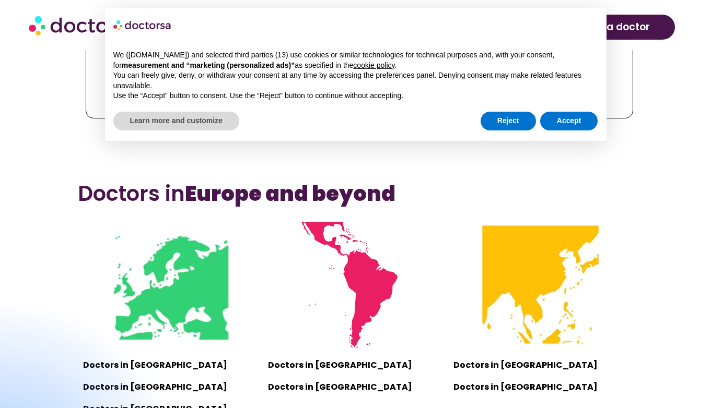
scroll to position [603, 0]
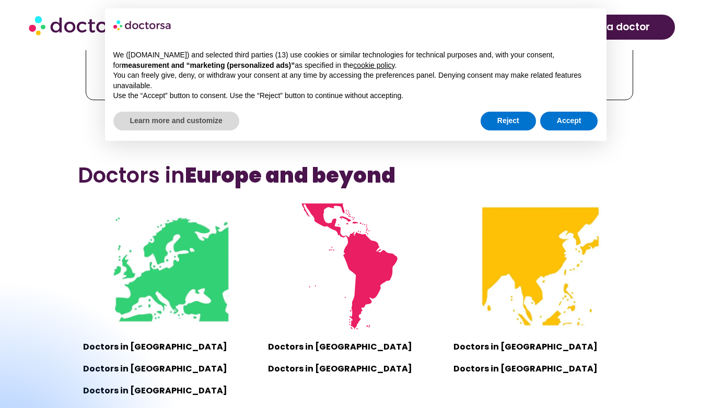
click at [200, 269] on img at bounding box center [171, 267] width 126 height 126
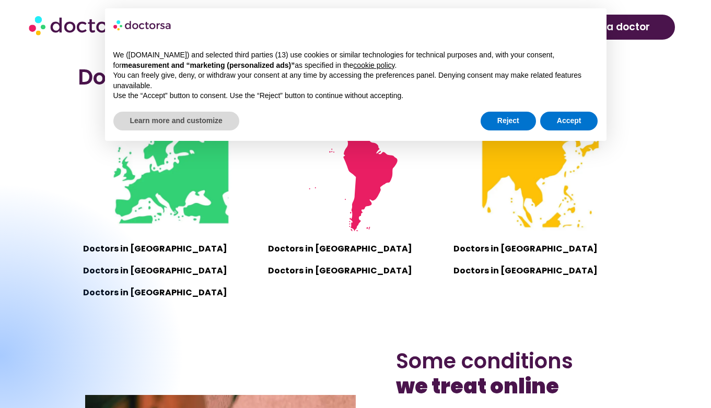
scroll to position [853, 0]
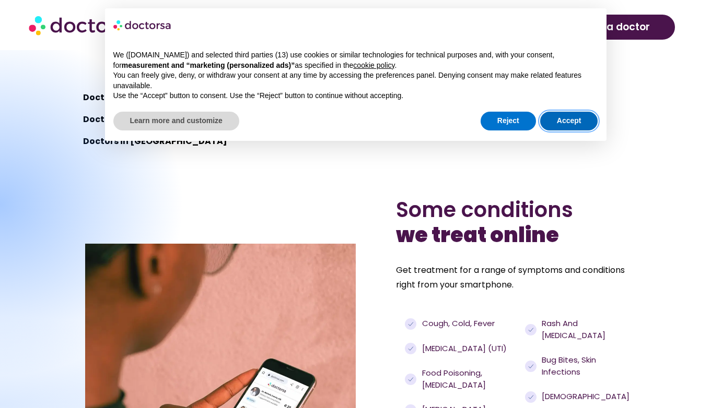
click at [581, 123] on button "Accept" at bounding box center [569, 121] width 58 height 19
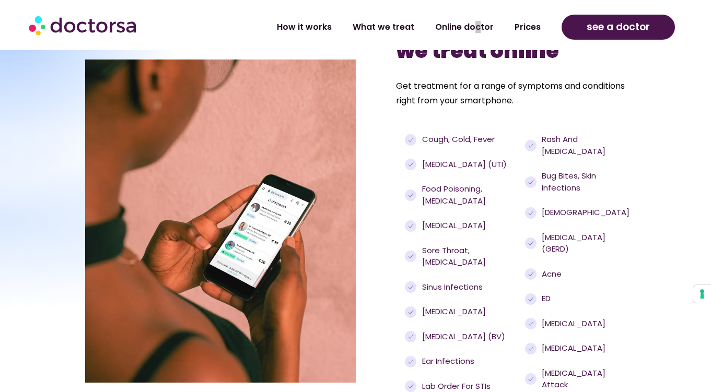
scroll to position [1061, 0]
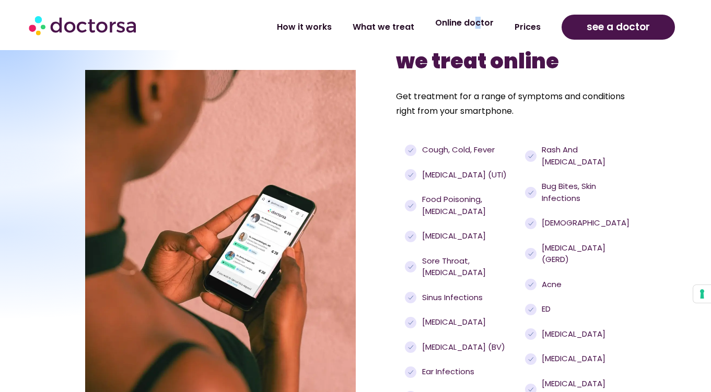
click at [447, 20] on link "Online doctor" at bounding box center [464, 23] width 79 height 24
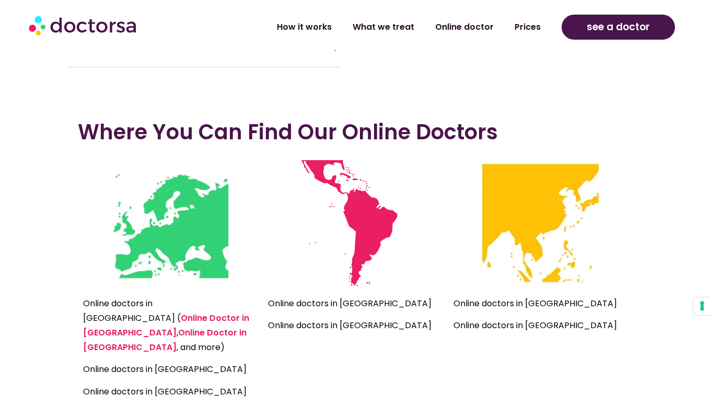
scroll to position [2306, 0]
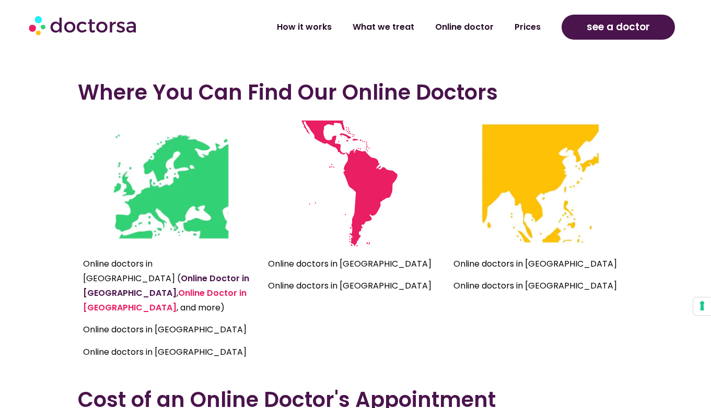
click at [215, 273] on link "Online Doctor in Greece" at bounding box center [166, 286] width 166 height 27
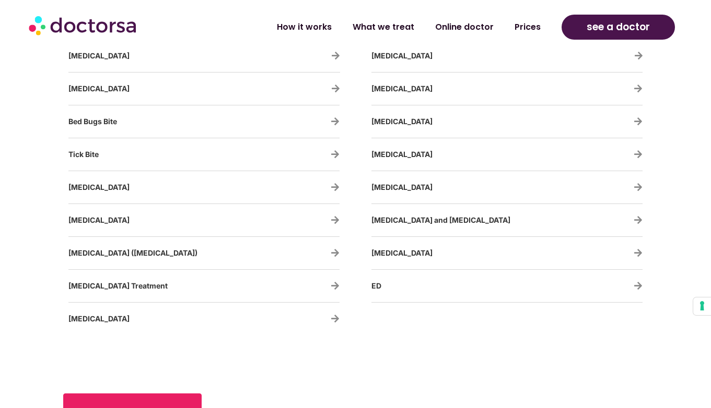
scroll to position [2052, 0]
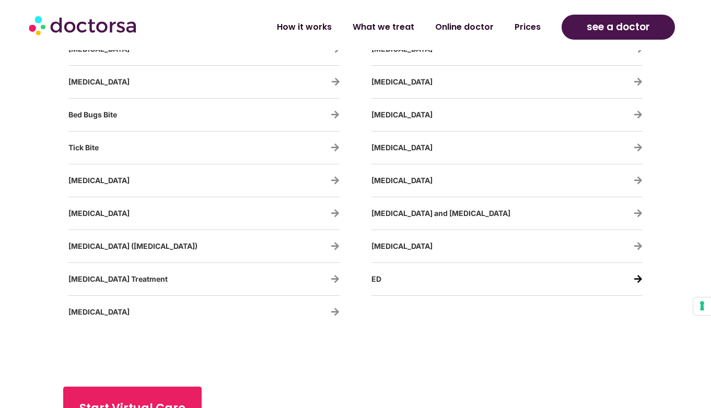
click at [638, 278] on icon at bounding box center [637, 279] width 9 height 9
click at [626, 284] on div "ED" at bounding box center [506, 279] width 271 height 22
click at [635, 278] on icon at bounding box center [637, 279] width 9 height 9
click at [636, 278] on icon at bounding box center [637, 279] width 9 height 9
click at [375, 281] on span "ED" at bounding box center [376, 279] width 10 height 9
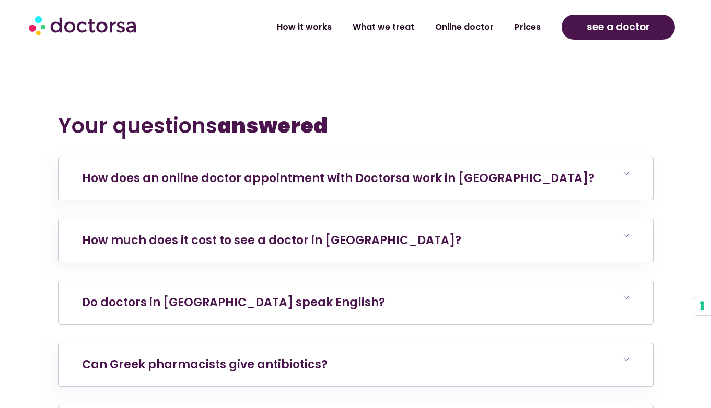
scroll to position [6045, 0]
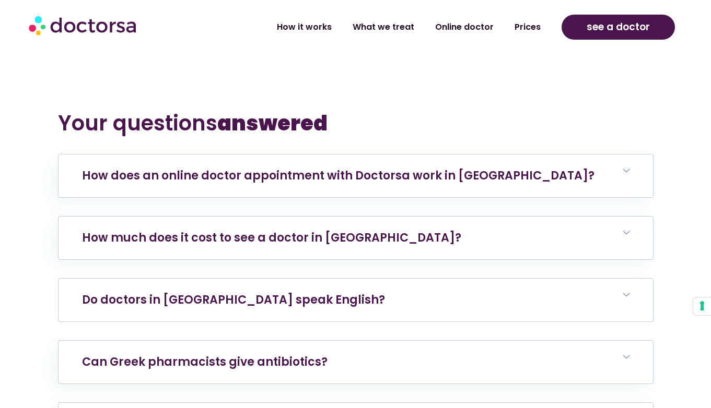
click at [241, 292] on link "Do doctors in [GEOGRAPHIC_DATA] speak English?" at bounding box center [233, 300] width 303 height 16
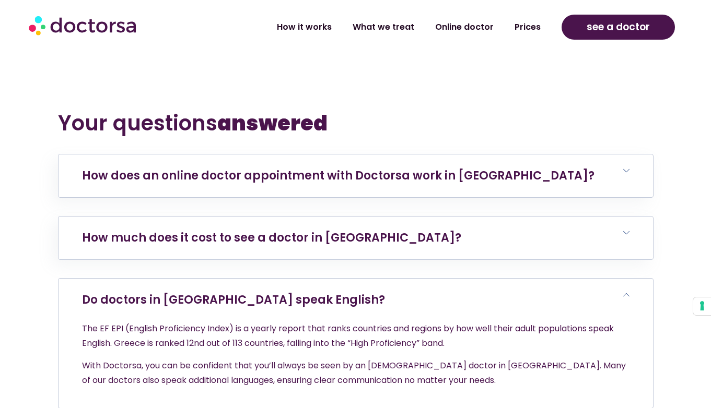
click at [241, 292] on link "Do doctors in [GEOGRAPHIC_DATA] speak English?" at bounding box center [233, 300] width 303 height 16
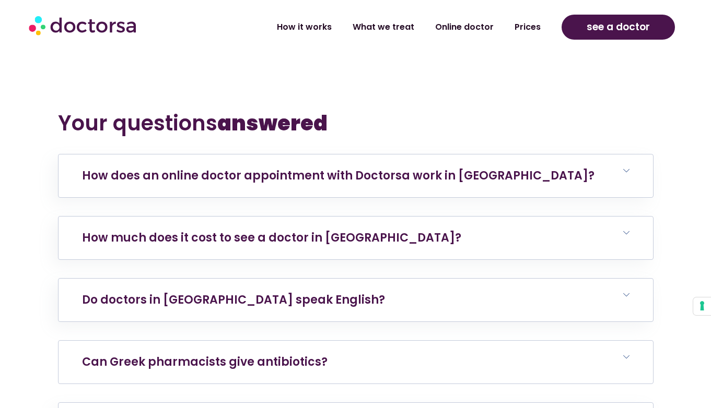
click at [217, 354] on link "Can Greek pharmacists give antibiotics?" at bounding box center [204, 362] width 245 height 16
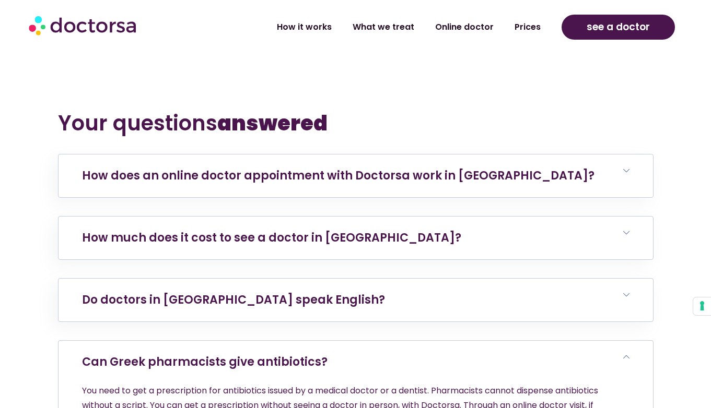
click at [217, 354] on link "Can Greek pharmacists give antibiotics?" at bounding box center [204, 362] width 245 height 16
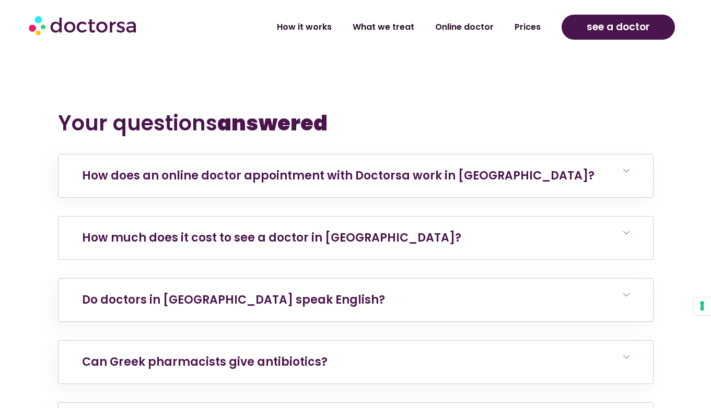
click at [235, 230] on link "How much does it cost to see a doctor in [GEOGRAPHIC_DATA]?" at bounding box center [271, 238] width 379 height 16
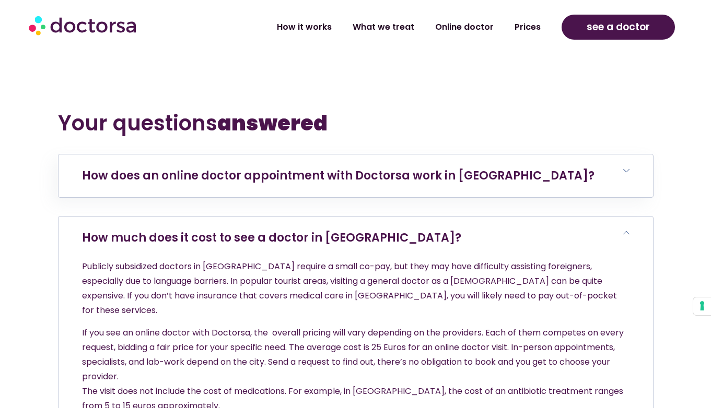
click at [235, 230] on link "How much does it cost to see a doctor in [GEOGRAPHIC_DATA]?" at bounding box center [271, 238] width 379 height 16
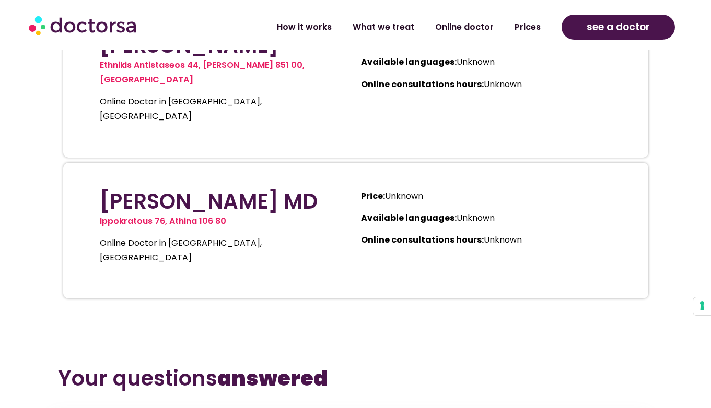
scroll to position [5749, 0]
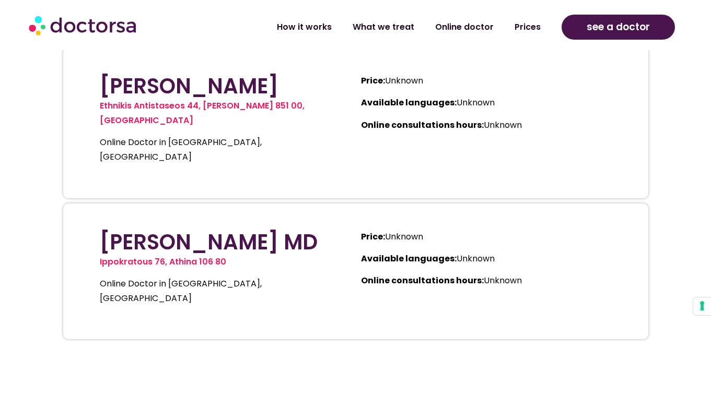
click at [219, 230] on h2 "[PERSON_NAME] MD" at bounding box center [220, 242] width 240 height 25
drag, startPoint x: 155, startPoint y: 105, endPoint x: 181, endPoint y: 122, distance: 30.3
click at [181, 230] on h2 "[PERSON_NAME] MD" at bounding box center [220, 242] width 240 height 25
copy h2 "[PERSON_NAME] MD"
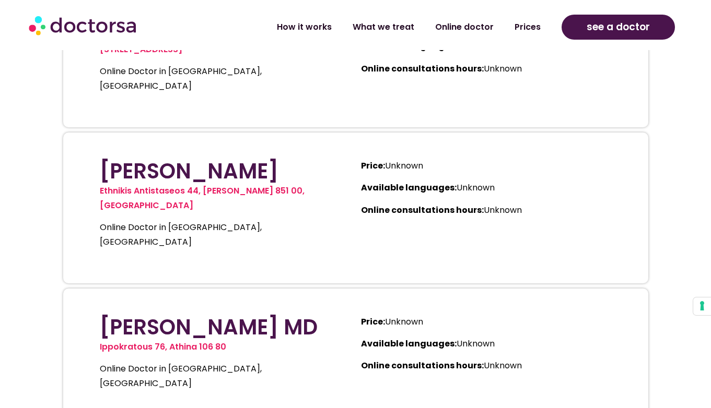
scroll to position [5522, 0]
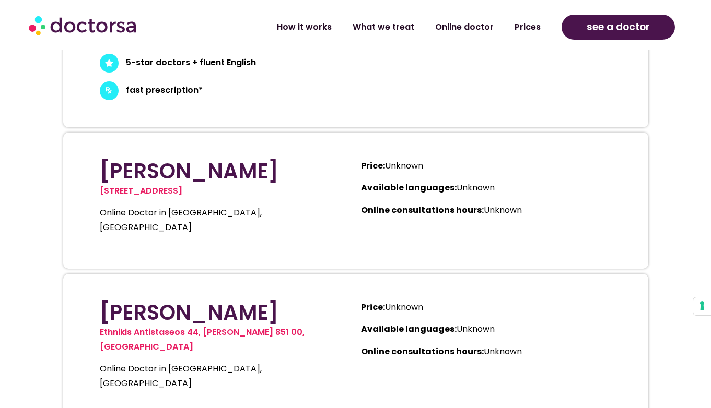
drag, startPoint x: 176, startPoint y: 203, endPoint x: 331, endPoint y: 202, distance: 154.6
click at [331, 300] on h2 "[PERSON_NAME]" at bounding box center [220, 312] width 240 height 25
copy h2 "[PERSON_NAME]"
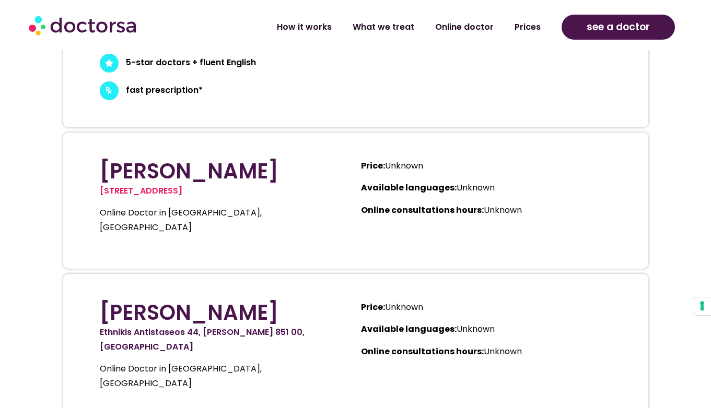
click at [100, 326] on link "Ethnikis Antistaseos 44, [PERSON_NAME] 851 00, [GEOGRAPHIC_DATA]" at bounding box center [202, 339] width 205 height 27
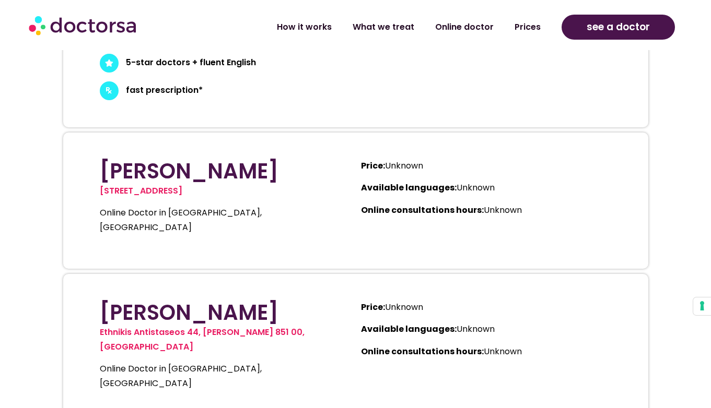
click at [229, 325] on div "Ethnikis Antistaseos 44, [PERSON_NAME] 851 00, [GEOGRAPHIC_DATA] Online Doctor …" at bounding box center [220, 362] width 240 height 74
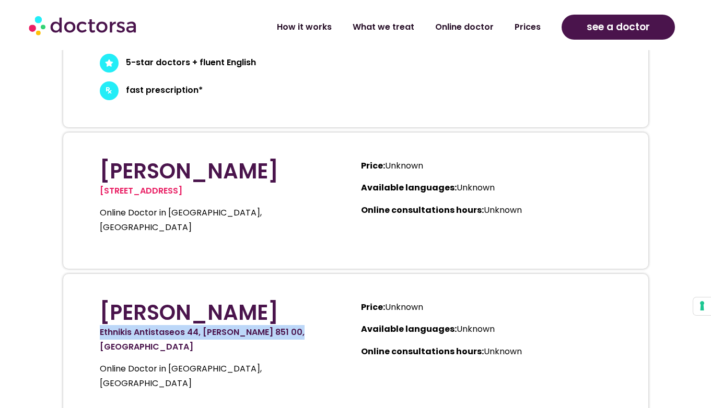
drag, startPoint x: 318, startPoint y: 224, endPoint x: 100, endPoint y: 221, distance: 217.8
click at [100, 325] on p "Ethnikis Antistaseos 44, [PERSON_NAME] 851 00, [GEOGRAPHIC_DATA]" at bounding box center [220, 339] width 240 height 29
copy link "Ethnikis Antistaseos 44, [PERSON_NAME] 851 00, [GEOGRAPHIC_DATA]"
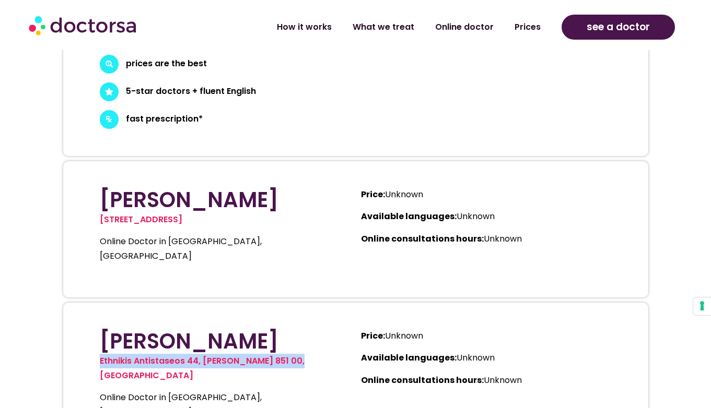
scroll to position [5464, 0]
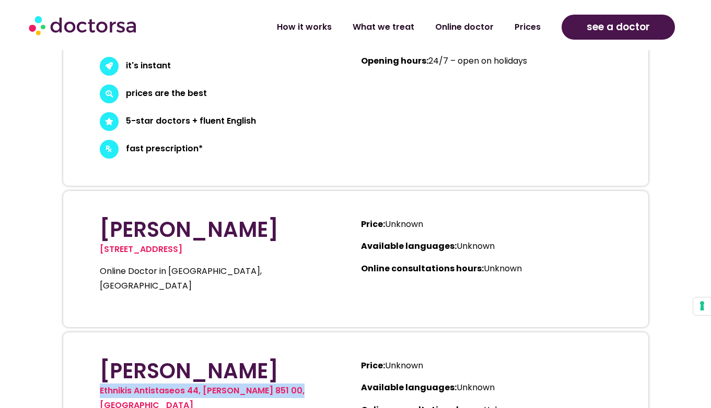
drag, startPoint x: 99, startPoint y: 137, endPoint x: 263, endPoint y: 159, distance: 165.5
click at [263, 212] on div "[PERSON_NAME] [STREET_ADDRESS] Online Doctor in [GEOGRAPHIC_DATA], [GEOGRAPHIC_…" at bounding box center [220, 259] width 251 height 95
copy div "Dr. Sofia [STREET_ADDRESS][PERSON_NAME]"
drag, startPoint x: 103, startPoint y: 261, endPoint x: 329, endPoint y: 259, distance: 226.1
click at [329, 359] on h2 "[PERSON_NAME]" at bounding box center [220, 371] width 240 height 25
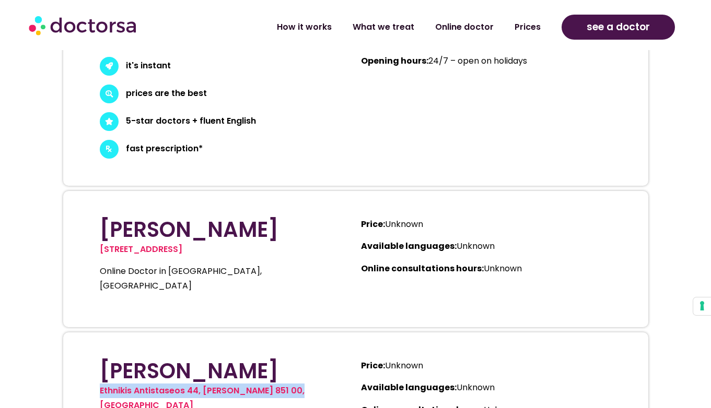
copy h2 "[PERSON_NAME]"
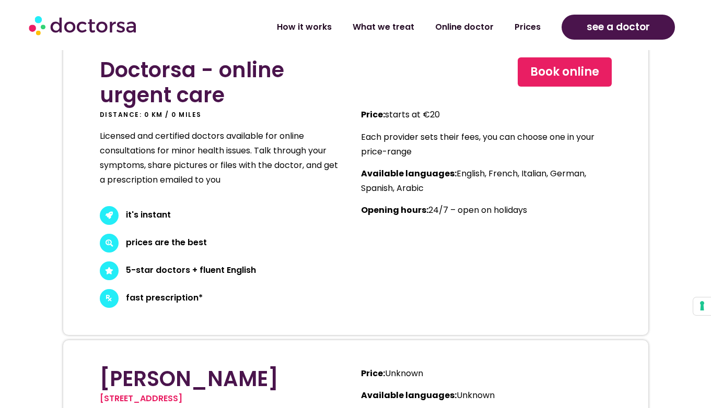
scroll to position [5084, 0]
